Goal: Transaction & Acquisition: Purchase product/service

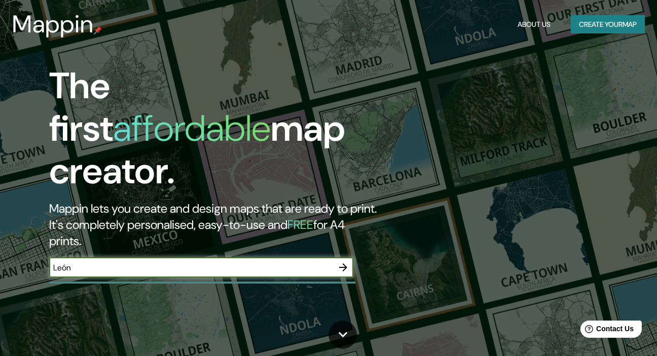
type input "León"
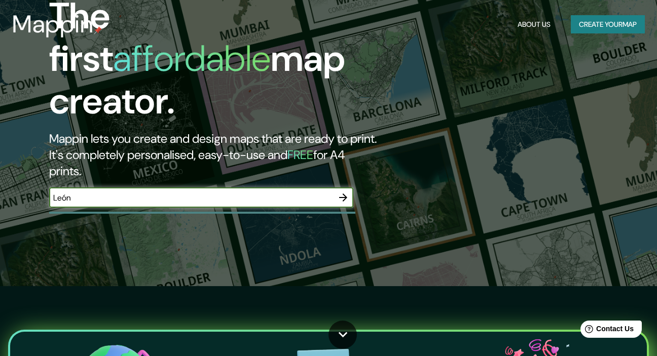
scroll to position [72, 0]
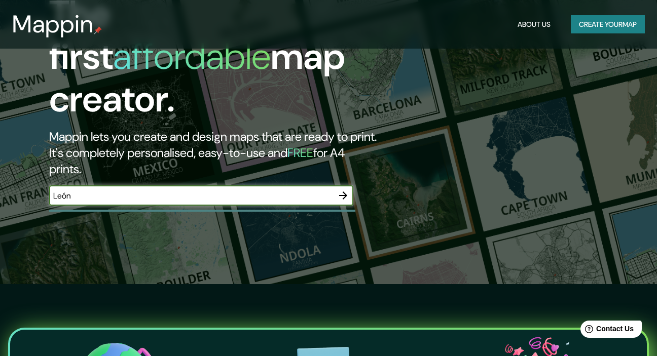
click at [343, 192] on icon "button" at bounding box center [343, 196] width 8 height 8
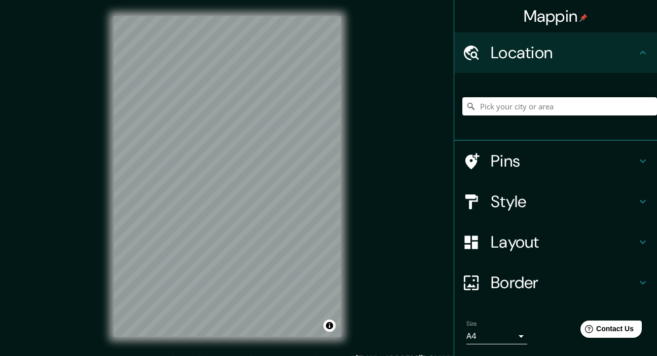
click at [524, 166] on h4 "Pins" at bounding box center [564, 161] width 146 height 20
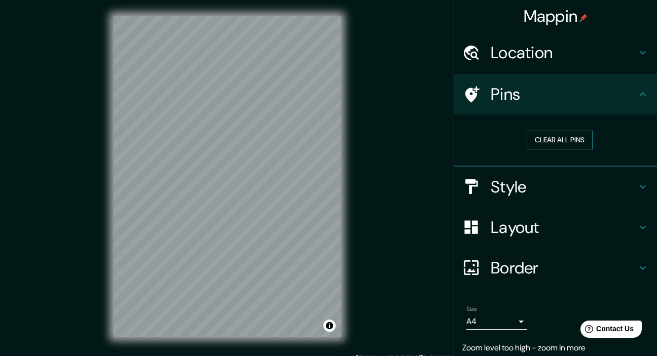
click at [558, 140] on button "Clear all pins" at bounding box center [560, 140] width 66 height 19
click at [555, 138] on button "Clear all pins" at bounding box center [560, 140] width 66 height 19
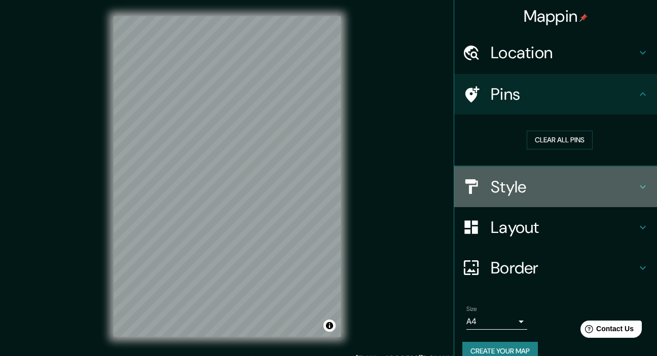
click at [507, 188] on h4 "Style" at bounding box center [564, 187] width 146 height 20
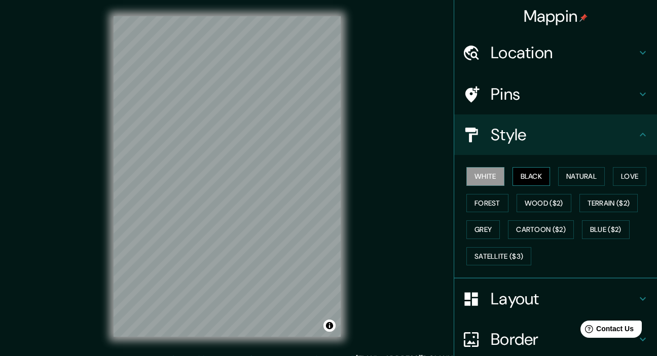
click at [525, 182] on button "Black" at bounding box center [531, 176] width 38 height 19
click at [566, 174] on button "Natural" at bounding box center [581, 176] width 47 height 19
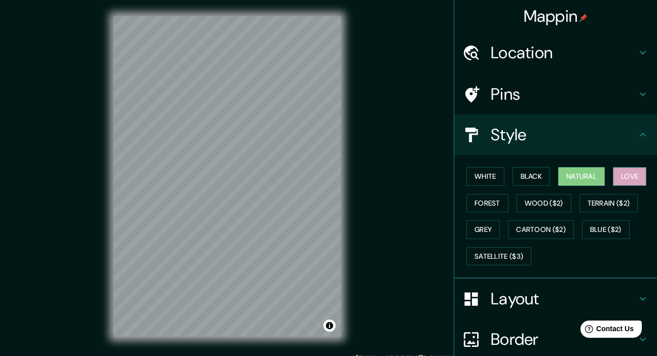
click at [619, 177] on button "Love" at bounding box center [629, 176] width 33 height 19
click at [491, 202] on button "Forest" at bounding box center [487, 203] width 42 height 19
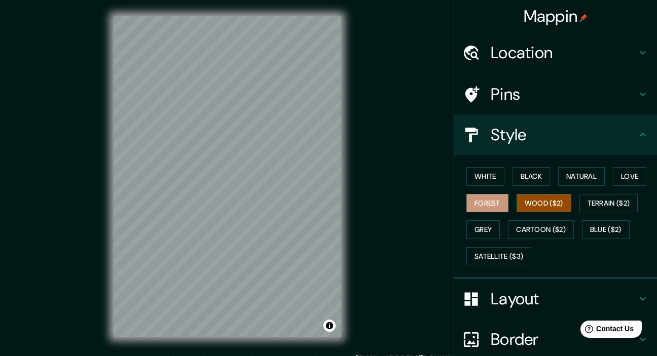
click at [531, 205] on button "Wood ($2)" at bounding box center [544, 203] width 55 height 19
click at [610, 197] on button "Terrain ($2)" at bounding box center [608, 203] width 59 height 19
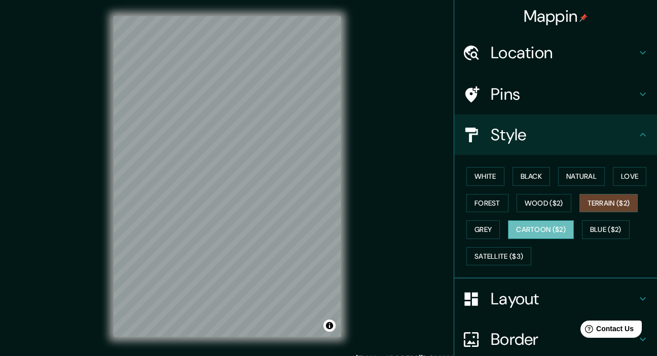
click at [530, 232] on button "Cartoon ($2)" at bounding box center [541, 230] width 66 height 19
click at [609, 233] on button "Blue ($2)" at bounding box center [606, 230] width 48 height 19
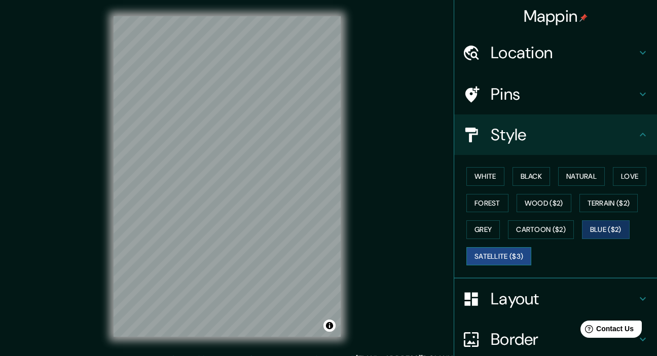
click at [505, 256] on button "Satellite ($3)" at bounding box center [498, 256] width 65 height 19
click at [478, 200] on button "Forest" at bounding box center [487, 203] width 42 height 19
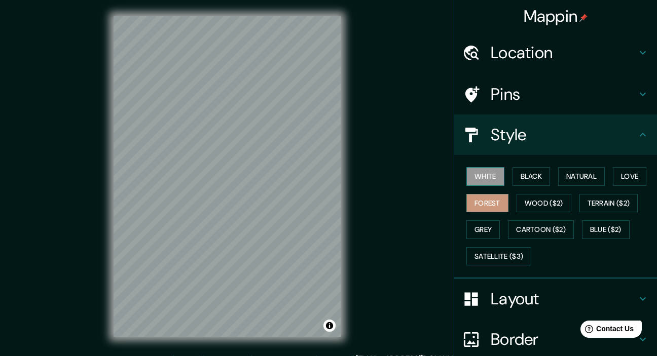
click at [475, 175] on button "White" at bounding box center [485, 176] width 38 height 19
click at [542, 176] on button "Black" at bounding box center [531, 176] width 38 height 19
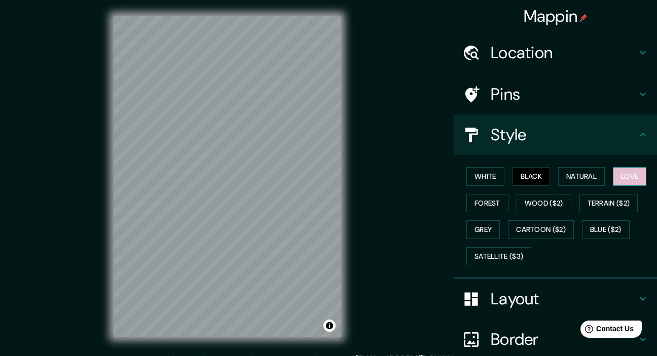
click at [624, 175] on button "Love" at bounding box center [629, 176] width 33 height 19
click at [480, 199] on button "Forest" at bounding box center [487, 203] width 42 height 19
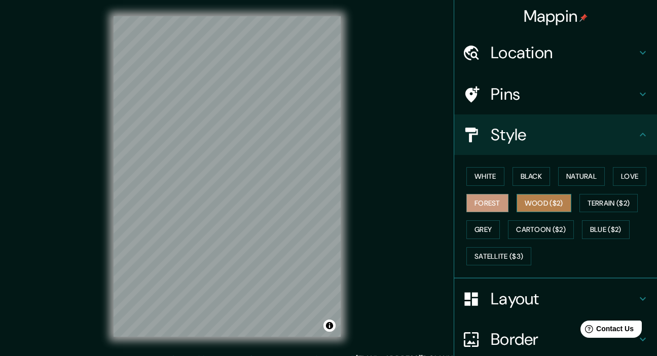
click at [525, 202] on button "Wood ($2)" at bounding box center [544, 203] width 55 height 19
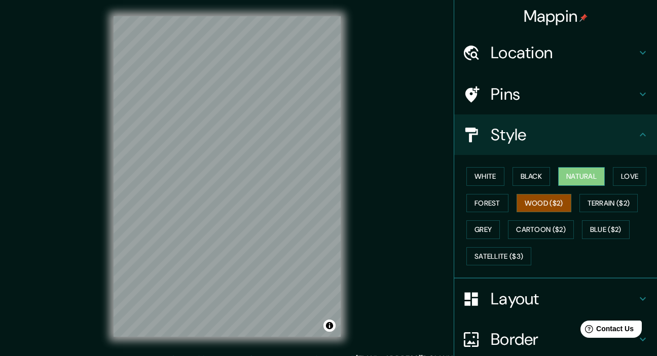
click at [569, 181] on button "Natural" at bounding box center [581, 176] width 47 height 19
click at [629, 173] on button "Love" at bounding box center [629, 176] width 33 height 19
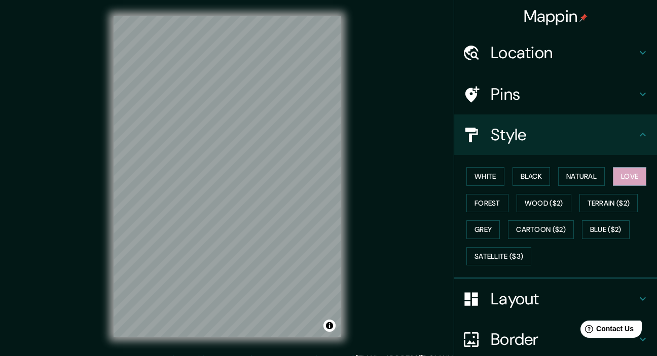
click at [504, 282] on div "Layout" at bounding box center [555, 299] width 203 height 41
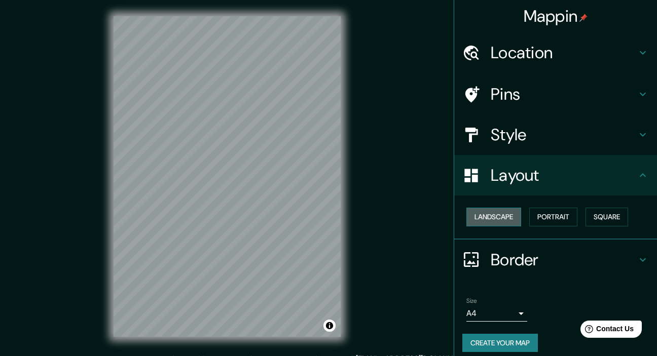
drag, startPoint x: 504, startPoint y: 282, endPoint x: 485, endPoint y: 223, distance: 62.8
click at [485, 223] on button "Landscape" at bounding box center [493, 217] width 55 height 19
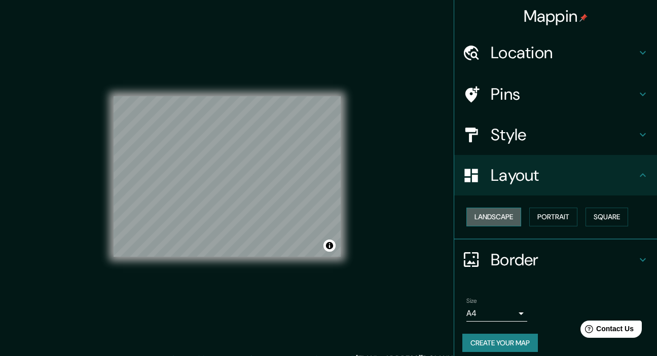
click at [485, 223] on button "Landscape" at bounding box center [493, 217] width 55 height 19
click at [547, 215] on button "Portrait" at bounding box center [553, 217] width 48 height 19
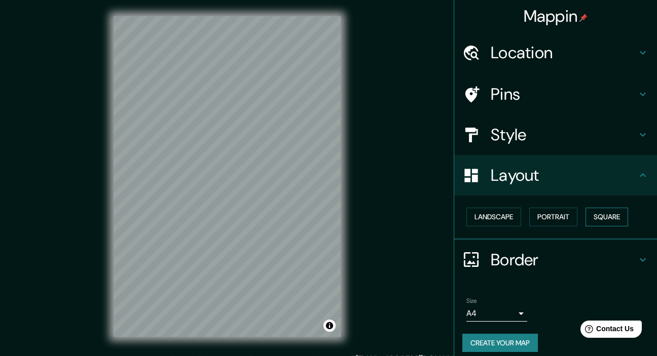
click at [586, 218] on button "Square" at bounding box center [606, 217] width 43 height 19
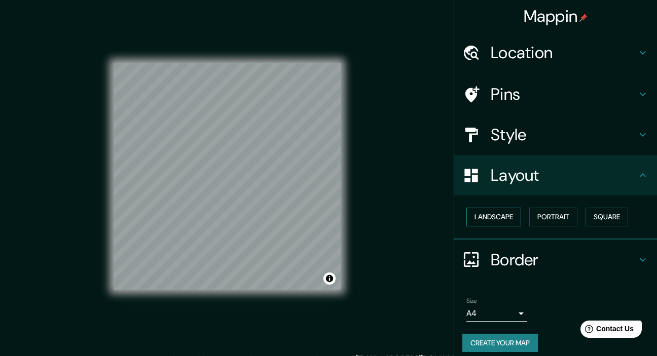
click at [497, 218] on button "Landscape" at bounding box center [493, 217] width 55 height 19
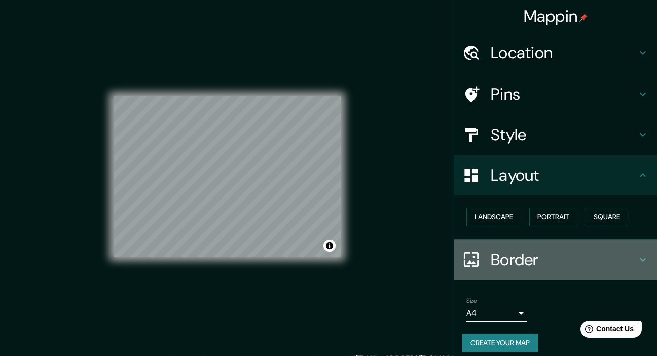
click at [530, 262] on h4 "Border" at bounding box center [564, 260] width 146 height 20
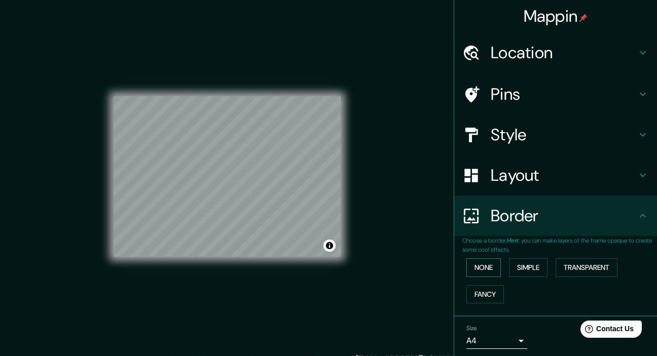
click at [472, 267] on button "None" at bounding box center [483, 268] width 34 height 19
click at [541, 124] on div "Style" at bounding box center [555, 135] width 203 height 41
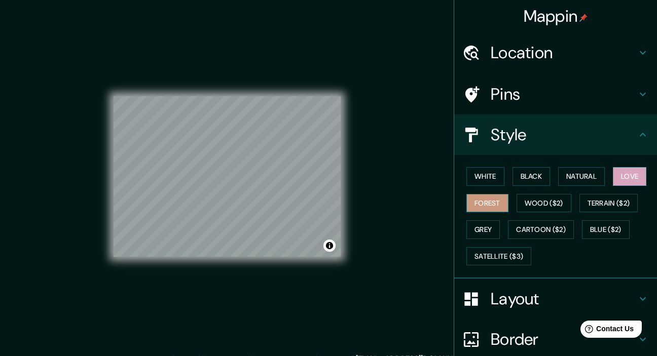
click at [482, 202] on button "Forest" at bounding box center [487, 203] width 42 height 19
click at [382, 176] on div "Mappin Location Pins Style White Black Natural Love Forest Wood ($2) Terrain ($…" at bounding box center [328, 185] width 657 height 370
click at [499, 55] on h4 "Location" at bounding box center [564, 53] width 146 height 20
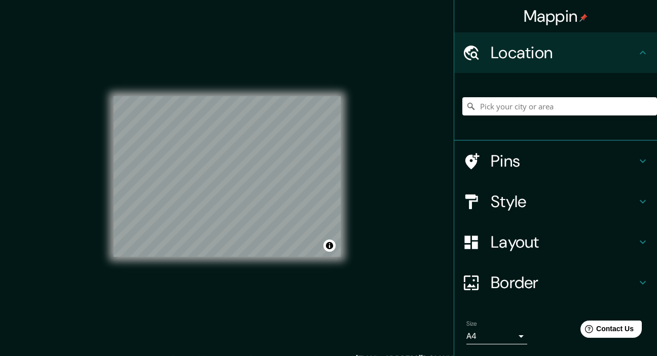
click at [511, 166] on h4 "Pins" at bounding box center [564, 161] width 146 height 20
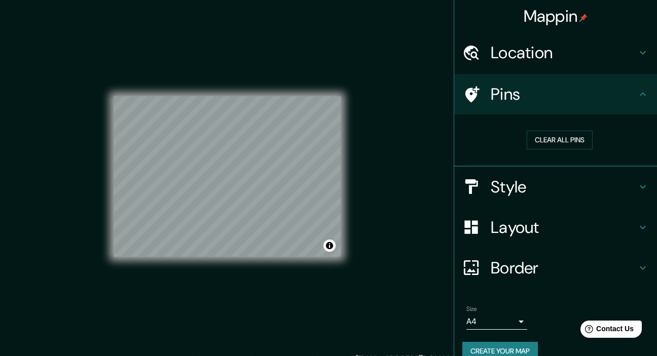
scroll to position [15, 0]
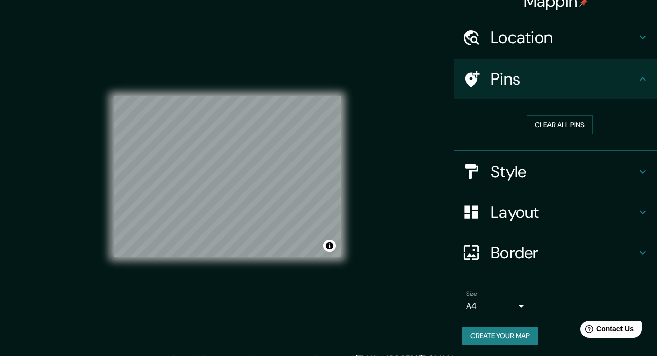
click at [490, 306] on body "Mappin Location Pins Clear all pins Style Layout Border Choose a border. Hint :…" at bounding box center [328, 178] width 657 height 356
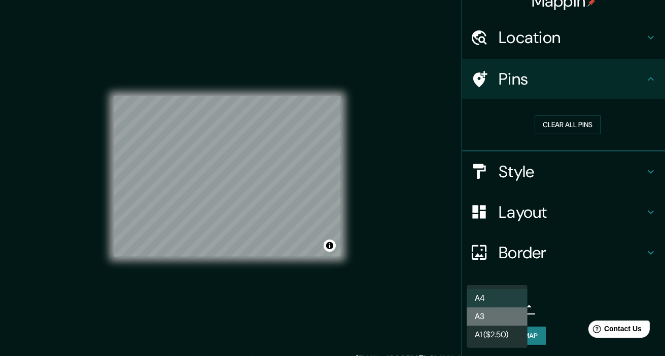
click at [496, 314] on li "A3" at bounding box center [496, 317] width 61 height 18
type input "a4"
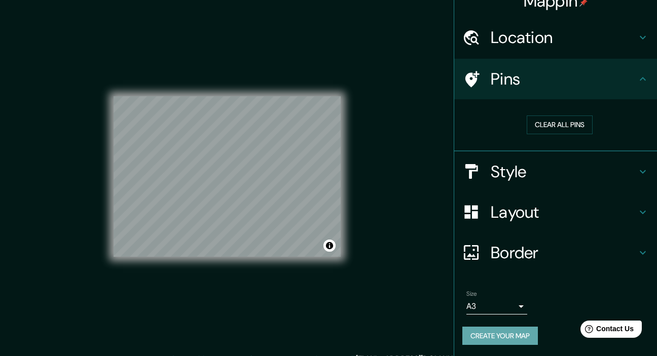
click at [487, 332] on button "Create your map" at bounding box center [500, 336] width 76 height 19
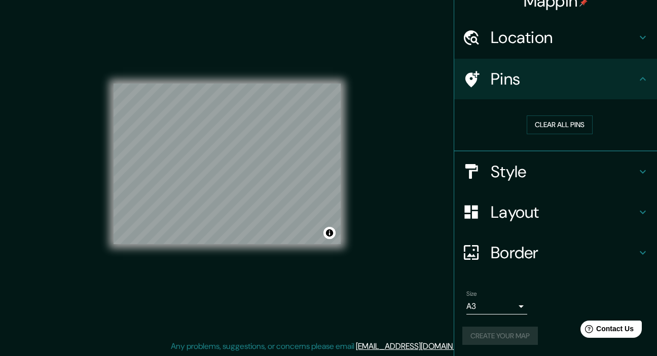
scroll to position [0, 0]
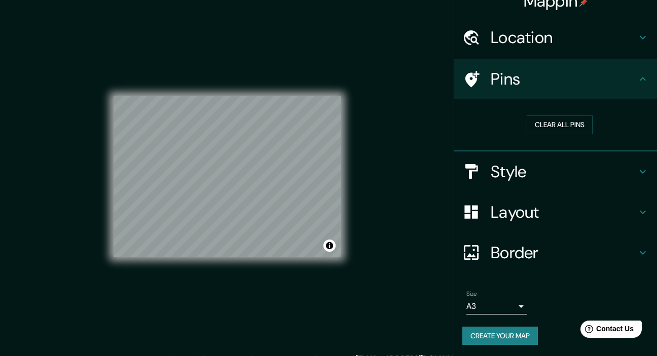
click at [491, 340] on button "Create your map" at bounding box center [500, 336] width 76 height 19
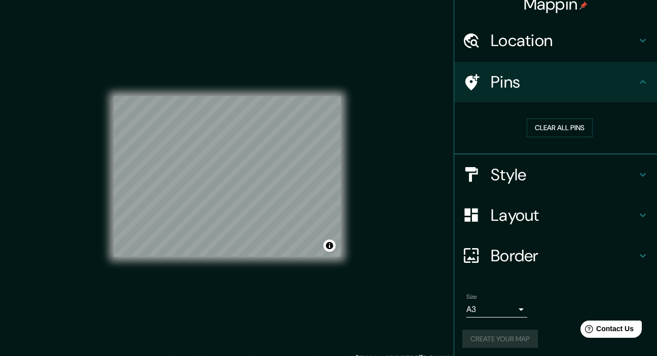
click at [493, 334] on div "Create your map" at bounding box center [555, 339] width 187 height 19
